Goal: Communication & Community: Share content

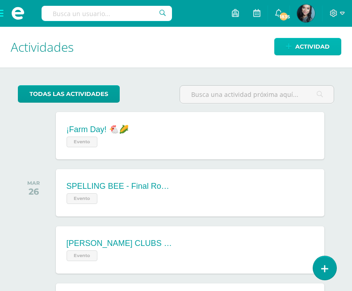
click at [308, 41] on span "Actividad" at bounding box center [312, 46] width 34 height 17
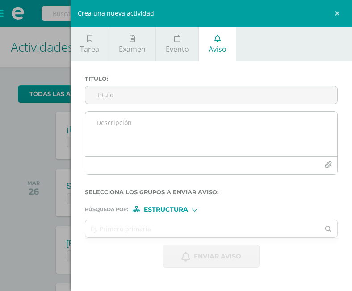
click at [133, 122] on textarea at bounding box center [211, 134] width 252 height 45
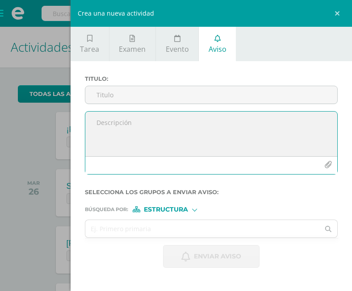
paste textarea "Superar un desafío como este demuestra su perseverancia y dedicación. Este logr…"
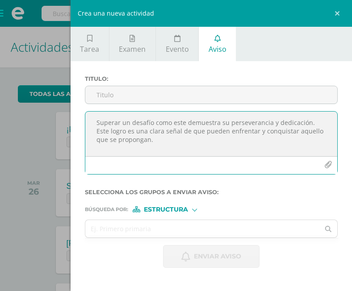
type textarea "Superar un desafío como este demuestra su perseverancia y dedicación. Este logr…"
drag, startPoint x: 97, startPoint y: 126, endPoint x: 223, endPoint y: 164, distance: 132.7
click at [223, 164] on div "Superar un desafío como este demuestra su perseverancia y dedicación. Este logr…" at bounding box center [211, 142] width 253 height 63
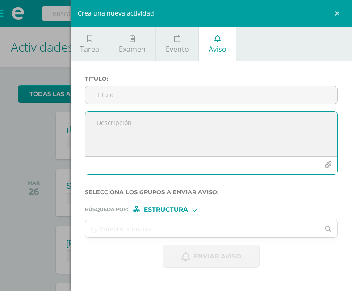
paste textarea "Horario de Retroalimentación Virtual - TERCER BIMESTRE Queridos estudiantes, Le…"
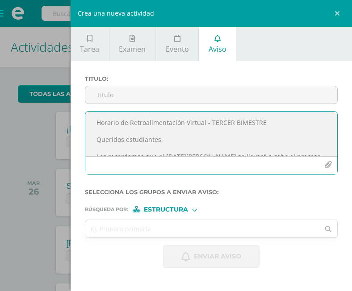
drag, startPoint x: 96, startPoint y: 139, endPoint x: 94, endPoint y: 118, distance: 20.2
click at [94, 118] on textarea "Horario de Retroalimentación Virtual - TERCER BIMESTRE Queridos estudiantes, Le…" at bounding box center [211, 134] width 252 height 45
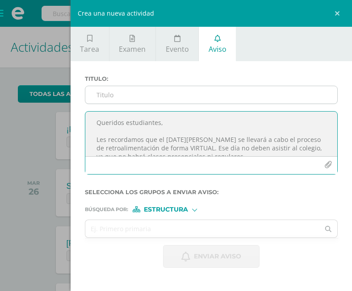
type textarea "Queridos estudiantes, Les recordamos que el [DATE][PERSON_NAME] se llevará a ca…"
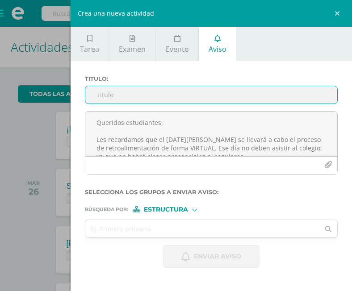
click at [99, 101] on input "Titulo :" at bounding box center [211, 94] width 252 height 17
paste input "Horario de Retroalimentación Virtual - TERCER BIMESTRE"
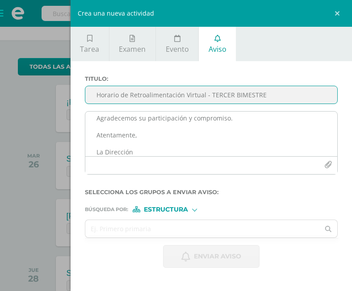
scroll to position [135, 0]
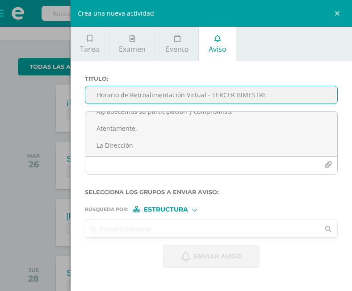
type input "Horario de Retroalimentación Virtual - TERCER BIMESTRE"
click at [142, 235] on input "text" at bounding box center [202, 228] width 235 height 17
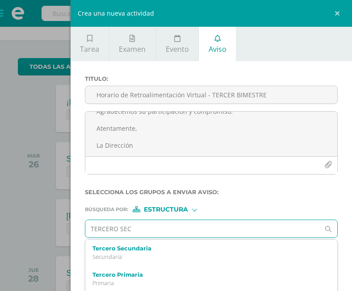
type input "TERCERO SECU"
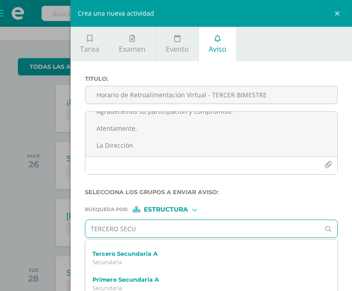
scroll to position [48, 0]
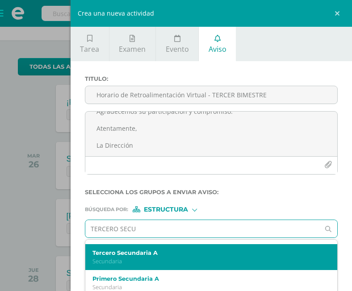
click at [165, 254] on label "Tercero Secundaria A" at bounding box center [206, 253] width 228 height 7
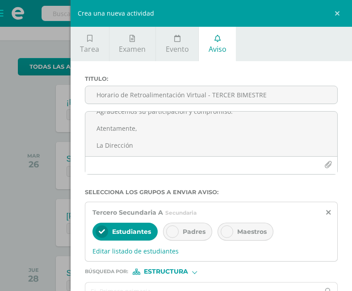
scroll to position [0, 0]
click at [186, 229] on span "Padres" at bounding box center [194, 232] width 23 height 8
click at [235, 231] on div "Maestros" at bounding box center [246, 232] width 56 height 18
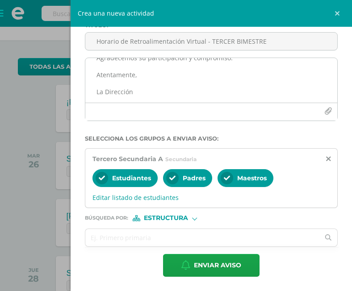
scroll to position [55, 0]
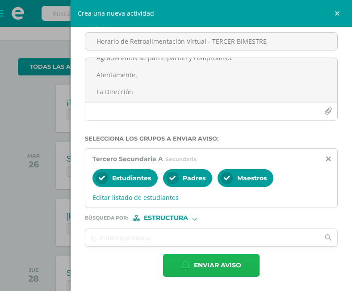
click at [202, 268] on span "Enviar aviso" at bounding box center [217, 266] width 47 height 22
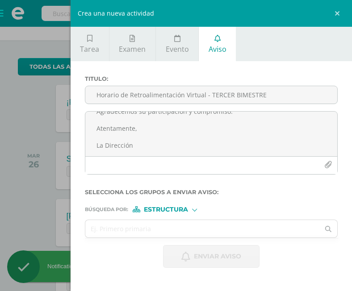
scroll to position [0, 0]
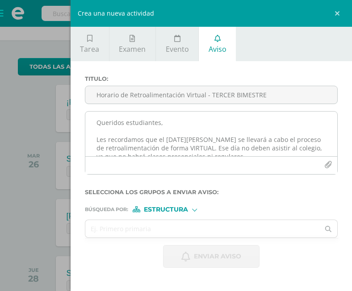
click at [194, 147] on textarea "Queridos estudiantes, Les recordamos que el [DATE][PERSON_NAME] se llevará a ca…" at bounding box center [211, 134] width 252 height 45
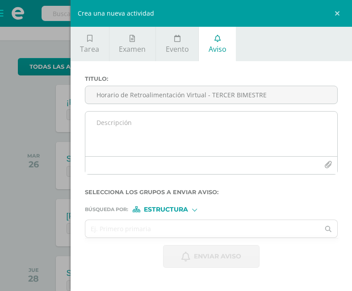
paste textarea "Horario de Retroalimentación Virtual - TERCER BIMESTRE Queridos estudiantes, Le…"
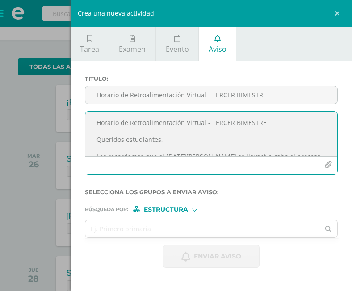
drag, startPoint x: 96, startPoint y: 139, endPoint x: 87, endPoint y: 112, distance: 28.3
click at [87, 112] on textarea "Horario de Retroalimentación Virtual - TERCER BIMESTRE Queridos estudiantes, Le…" at bounding box center [211, 134] width 252 height 45
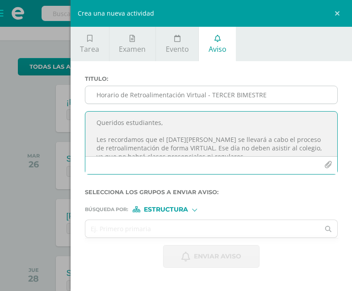
type textarea "Queridos estudiantes, Les recordamos que el [DATE][PERSON_NAME] se llevará a ca…"
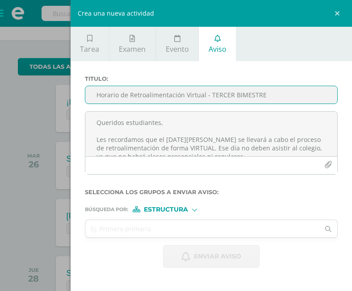
click at [129, 91] on input "Horario de Retroalimentación Virtual - TERCER BIMESTRE" at bounding box center [211, 94] width 252 height 17
paste input "Horario de Retroalimentación Virtual - TERCER BIMESTRE"
type input "Horario de Retroalimentación Virtual - TERCER BIMESTRE"
click at [202, 227] on input "text" at bounding box center [202, 228] width 235 height 17
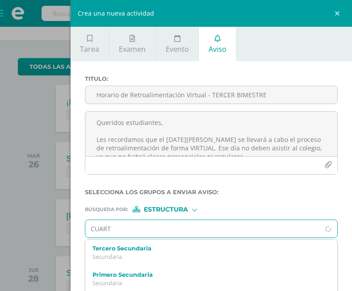
type input "CUARTO"
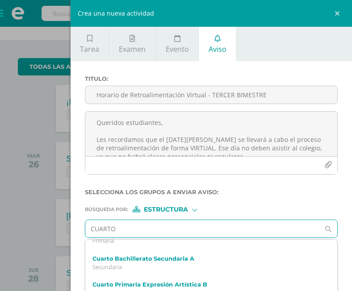
scroll to position [94, 0]
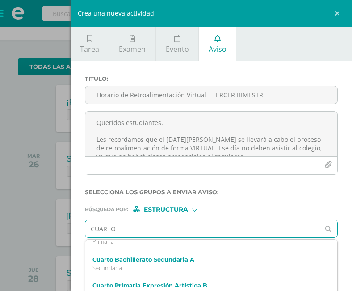
click at [201, 261] on label "Cuarto Bachillerato Secundaria A" at bounding box center [206, 259] width 228 height 7
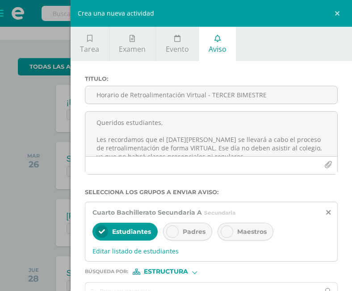
scroll to position [0, 0]
click at [202, 226] on div "Padres" at bounding box center [187, 232] width 49 height 18
click at [236, 229] on div "Maestros" at bounding box center [246, 232] width 56 height 18
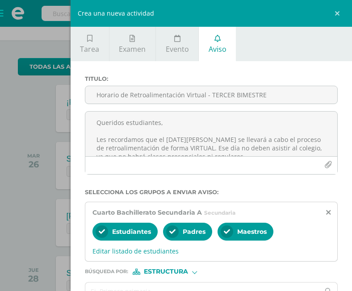
scroll to position [55, 0]
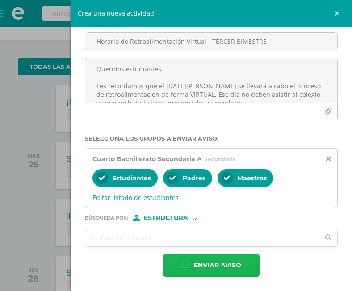
click at [206, 262] on span "Enviar aviso" at bounding box center [217, 266] width 47 height 22
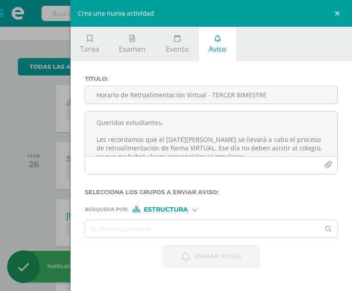
scroll to position [0, 0]
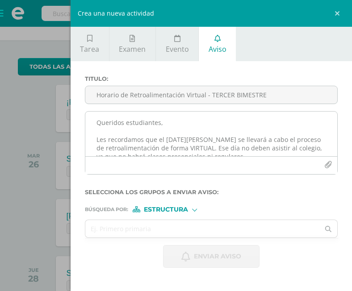
click at [147, 130] on textarea "Queridos estudiantes, Les recordamos que el [DATE][PERSON_NAME] se llevará a ca…" at bounding box center [211, 134] width 252 height 45
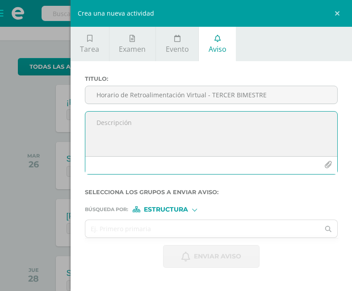
paste textarea "Horario de Retroalimentación Virtual - TERCER BIMESTRE Queridos estudiantes, Le…"
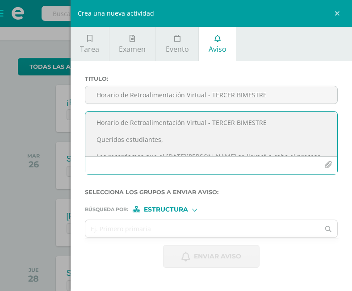
drag, startPoint x: 92, startPoint y: 142, endPoint x: 88, endPoint y: 111, distance: 30.7
click at [88, 111] on div "Horario de Retroalimentación Virtual - TERCER BIMESTRE Queridos estudiantes, Le…" at bounding box center [211, 142] width 253 height 63
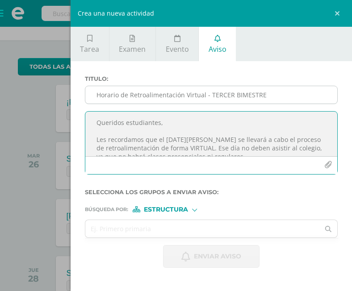
type textarea "Queridos estudiantes, Les recordamos que el [DATE][PERSON_NAME] se llevará a ca…"
click at [98, 92] on input "Horario de Retroalimentación Virtual - TERCER BIMESTRE" at bounding box center [211, 94] width 252 height 17
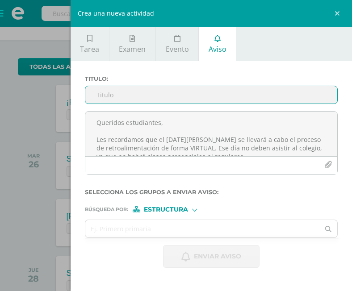
paste input "Horario de Retroalimentación Virtual - TERCER BIMESTRE"
type input "Horario de Retroalimentación Virtual - TERCER BIMESTRE"
click at [199, 226] on input "text" at bounding box center [202, 228] width 235 height 17
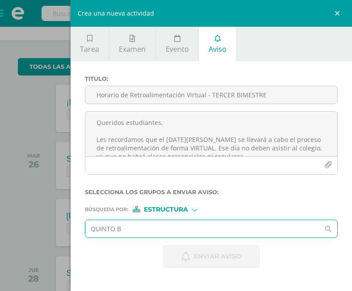
type input "QUINTO BA"
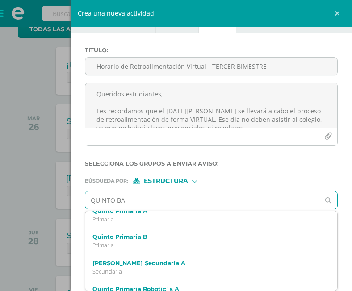
scroll to position [63, 0]
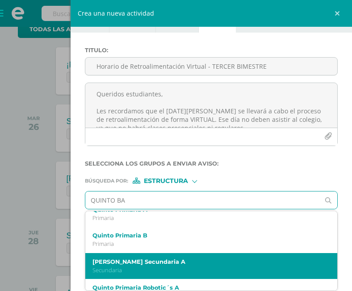
click at [199, 267] on p "Secundaria" at bounding box center [206, 271] width 228 height 8
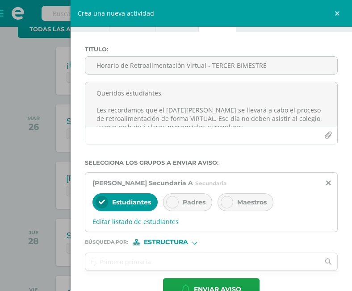
scroll to position [0, 0]
click at [202, 206] on span "Padres" at bounding box center [194, 202] width 23 height 8
click at [230, 206] on icon at bounding box center [227, 202] width 6 height 6
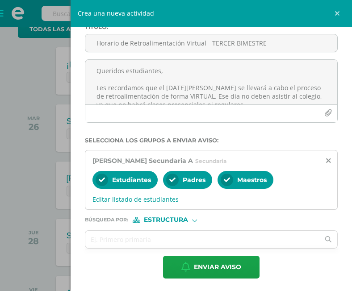
scroll to position [55, 0]
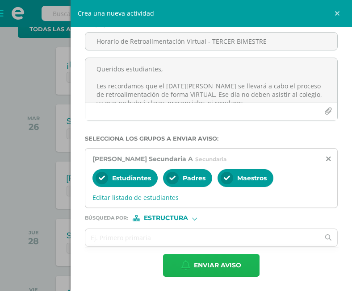
click at [211, 267] on span "Enviar aviso" at bounding box center [217, 266] width 47 height 22
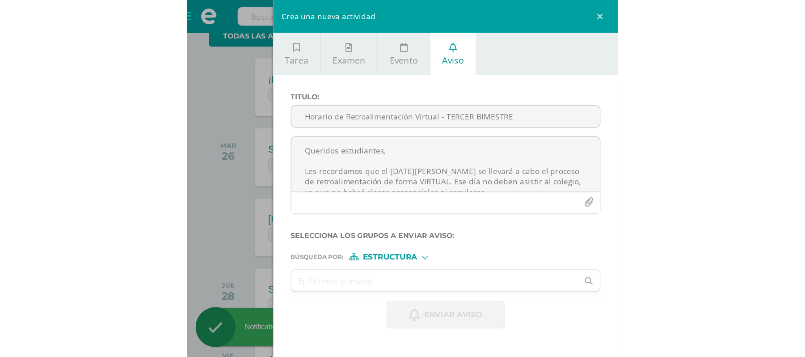
scroll to position [0, 0]
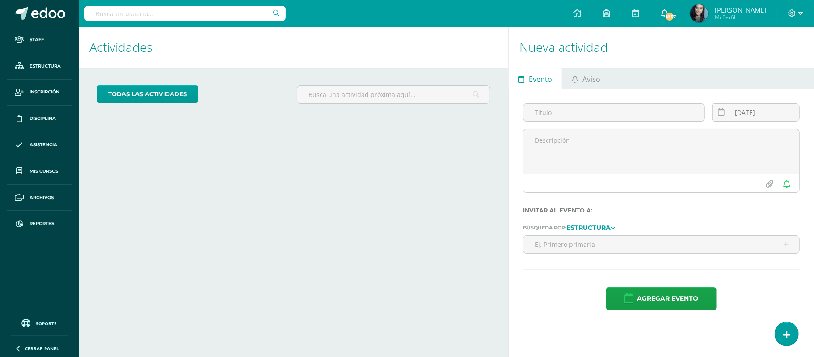
click at [669, 21] on link "1837" at bounding box center [664, 13] width 29 height 27
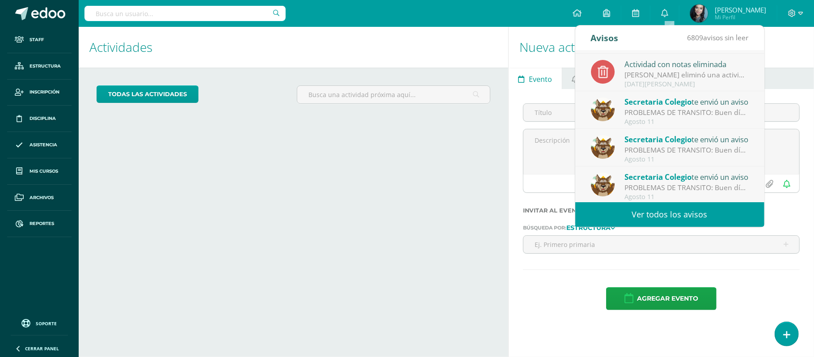
scroll to position [110, 0]
